Goal: Task Accomplishment & Management: Use online tool/utility

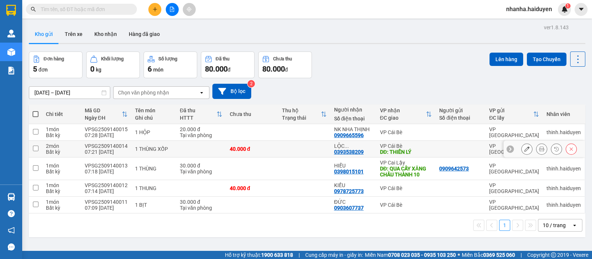
click at [289, 144] on td at bounding box center [304, 149] width 52 height 17
checkbox input "true"
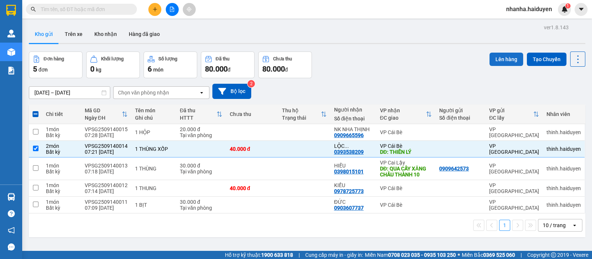
click at [490, 58] on button "Lên hàng" at bounding box center [507, 59] width 34 height 13
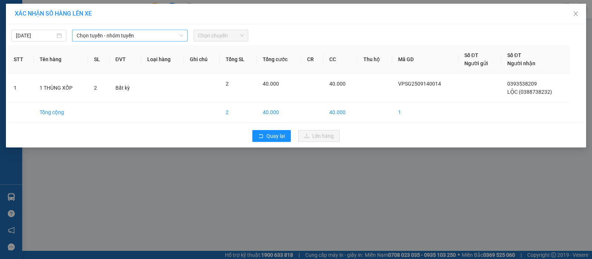
click at [90, 34] on span "Chọn tuyến - nhóm tuyến" at bounding box center [130, 35] width 107 height 11
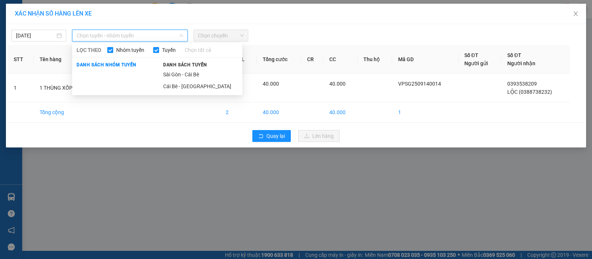
drag, startPoint x: 188, startPoint y: 76, endPoint x: 206, endPoint y: 48, distance: 33.0
click at [188, 76] on li "Sài Gòn - Cái Bè" at bounding box center [201, 74] width 84 height 12
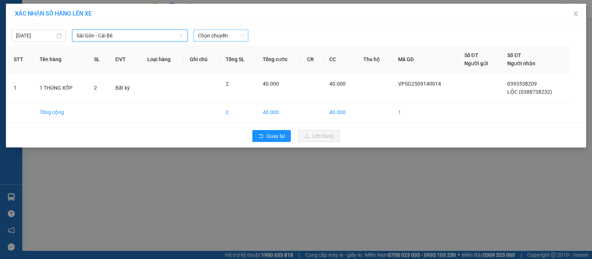
click at [222, 35] on span "Chọn chuyến" at bounding box center [221, 35] width 46 height 11
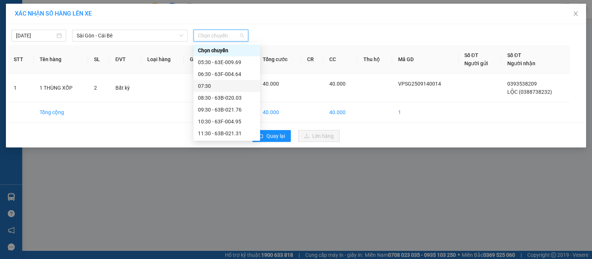
click at [225, 82] on div "07:30" at bounding box center [227, 86] width 58 height 8
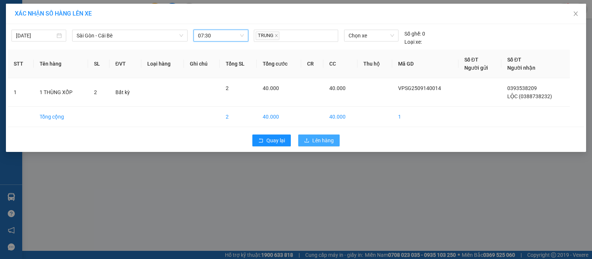
click at [317, 139] on span "Lên hàng" at bounding box center [322, 140] width 21 height 8
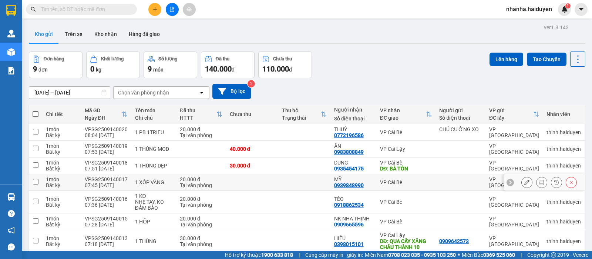
scroll to position [64, 0]
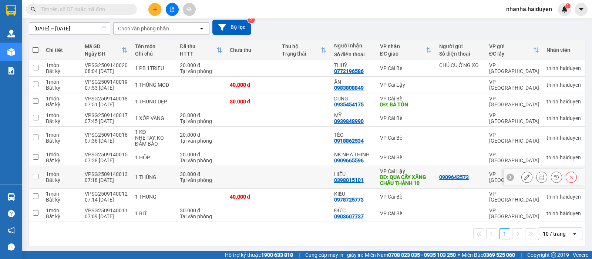
click at [403, 174] on div "DĐ: QUA CÂY XĂNG CHÂU THÀNH 10" at bounding box center [406, 180] width 52 height 12
checkbox input "true"
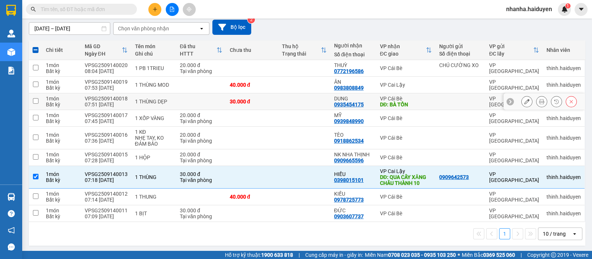
click at [363, 107] on td "DUNG 0935454175" at bounding box center [354, 101] width 46 height 17
checkbox input "true"
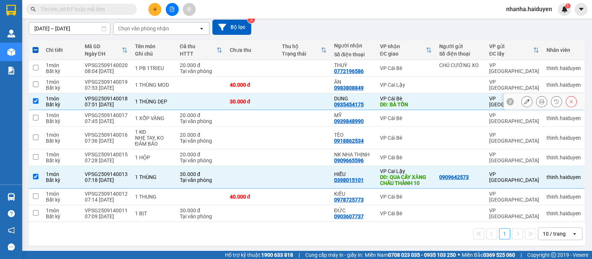
scroll to position [0, 0]
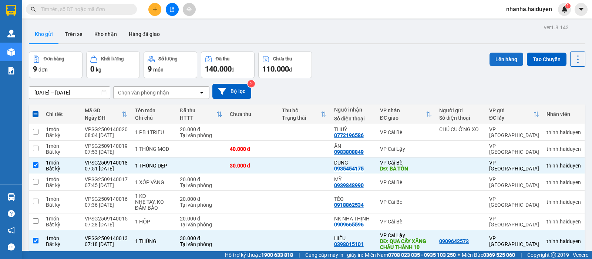
click at [493, 56] on button "Lên hàng" at bounding box center [507, 59] width 34 height 13
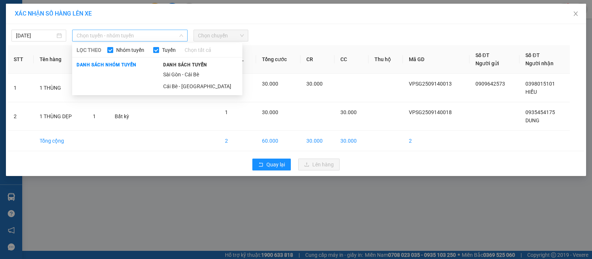
click at [74, 39] on div "Chọn tuyến - nhóm tuyến" at bounding box center [129, 36] width 115 height 12
click at [164, 71] on li "Sài Gòn - Cái Bè" at bounding box center [201, 74] width 84 height 12
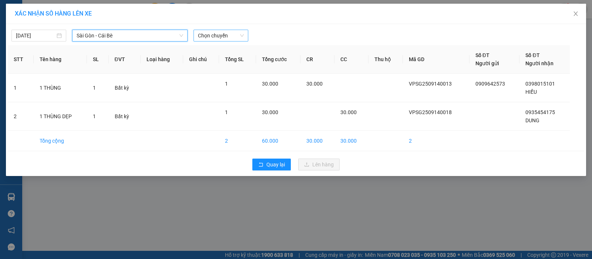
click at [233, 36] on span "Chọn chuyến" at bounding box center [221, 35] width 46 height 11
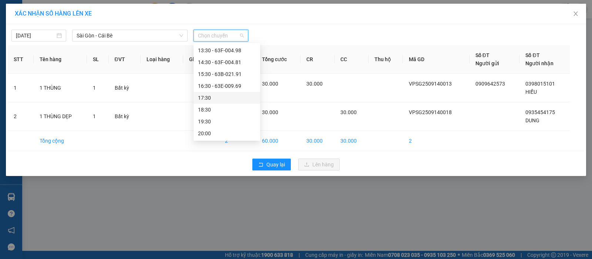
scroll to position [14, 0]
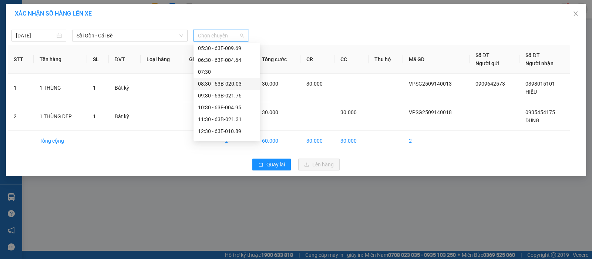
click at [231, 80] on div "08:30 - 63B-020.03" at bounding box center [227, 84] width 58 height 8
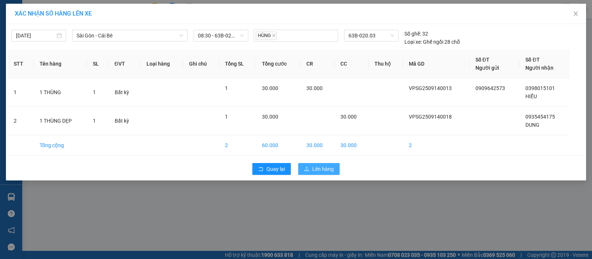
click at [317, 165] on span "Lên hàng" at bounding box center [322, 169] width 21 height 8
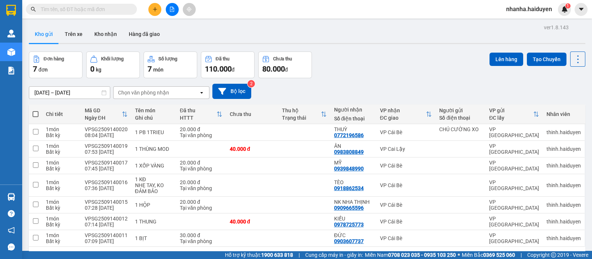
drag, startPoint x: 496, startPoint y: 54, endPoint x: 441, endPoint y: 51, distance: 54.9
click at [496, 54] on button "Lên hàng" at bounding box center [507, 59] width 34 height 13
click at [169, 8] on button at bounding box center [172, 9] width 13 height 13
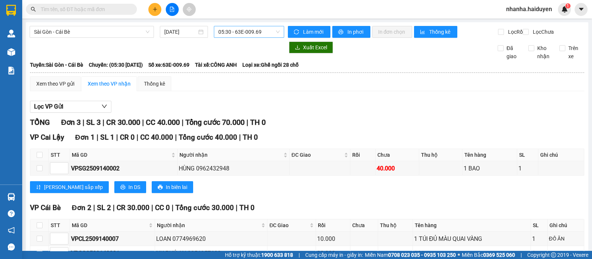
click at [239, 32] on span "05:30 - 63E-009.69" at bounding box center [248, 31] width 61 height 11
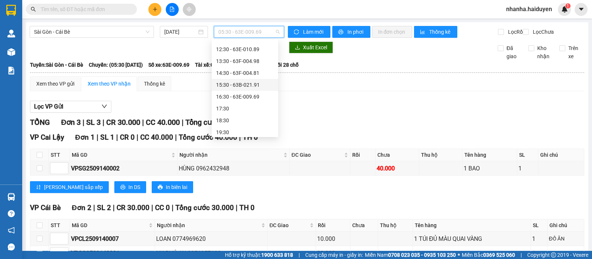
scroll to position [46, 0]
click at [243, 51] on div "08:30 - 63B-020.03" at bounding box center [245, 48] width 58 height 8
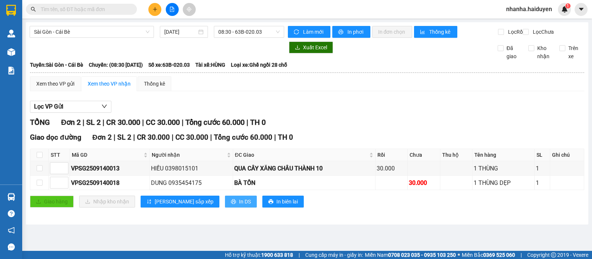
click at [239, 205] on span "In DS" at bounding box center [245, 201] width 12 height 8
